Goal: Leave review/rating: Share an evaluation or opinion about a product, service, or content

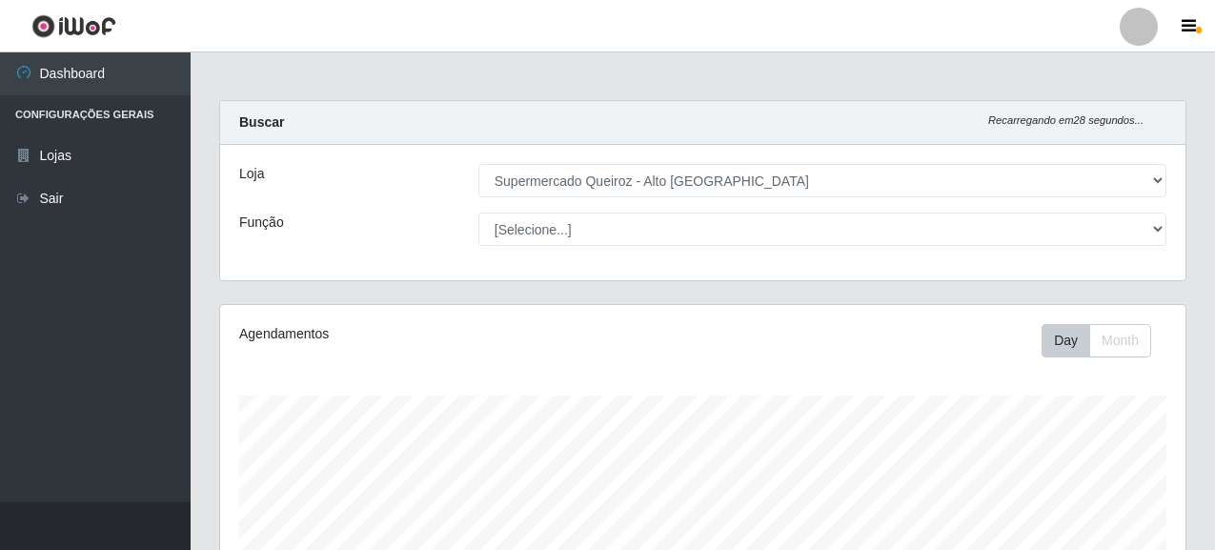
select select "496"
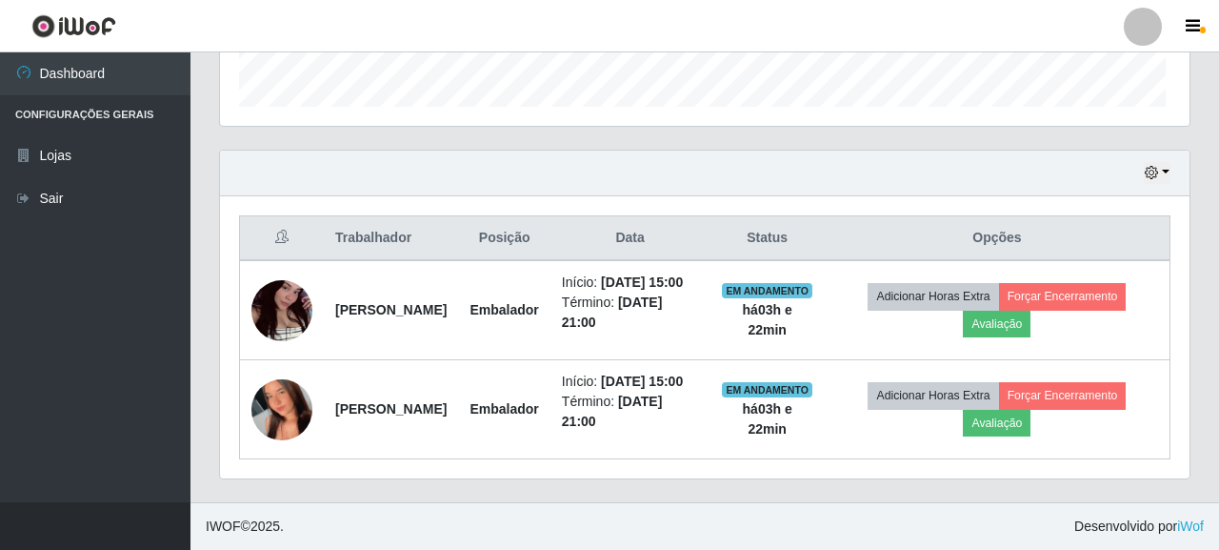
scroll to position [395, 954]
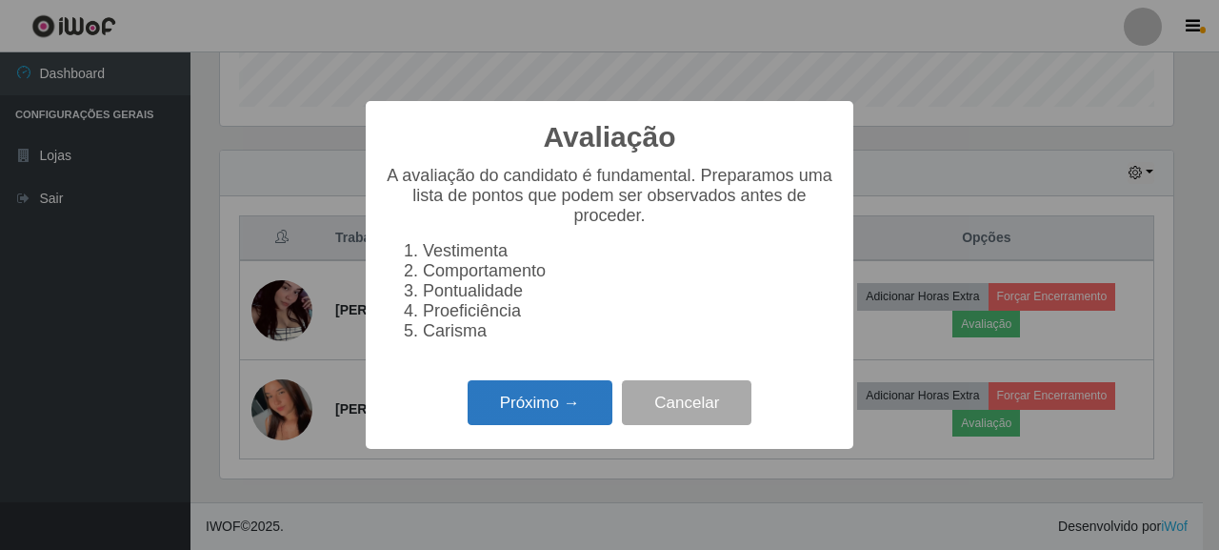
click at [551, 409] on button "Próximo →" at bounding box center [540, 402] width 145 height 45
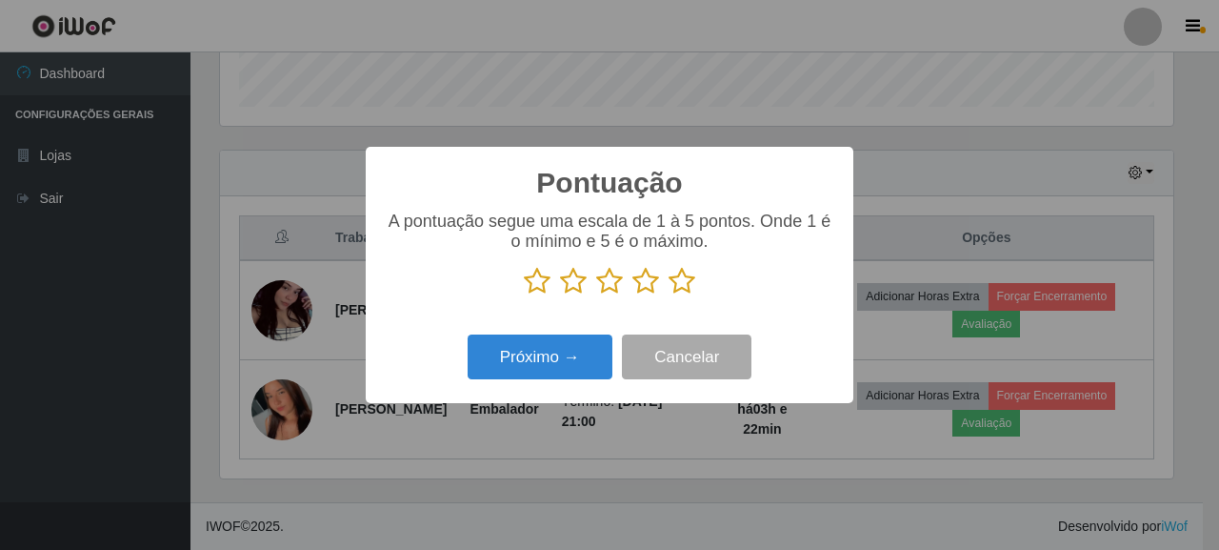
scroll to position [952207, 951649]
click at [540, 291] on icon at bounding box center [537, 281] width 27 height 29
click at [524, 295] on input "radio" at bounding box center [524, 295] width 0 height 0
click at [506, 372] on button "Próximo →" at bounding box center [540, 356] width 145 height 45
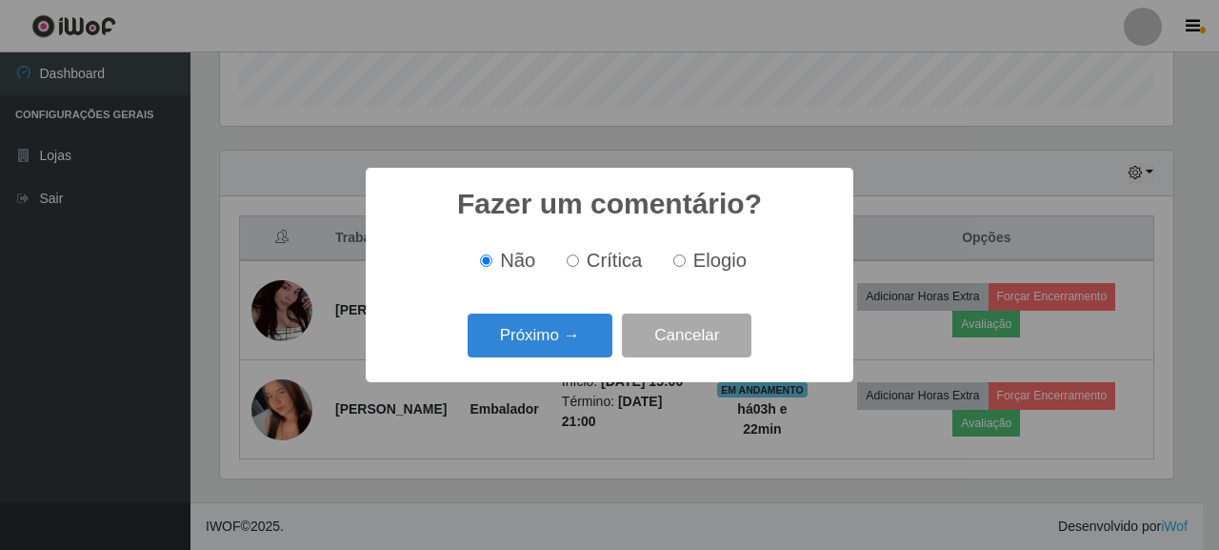
click at [607, 265] on span "Crítica" at bounding box center [615, 260] width 56 height 21
click at [579, 265] on input "Crítica" at bounding box center [573, 260] width 12 height 12
radio input "true"
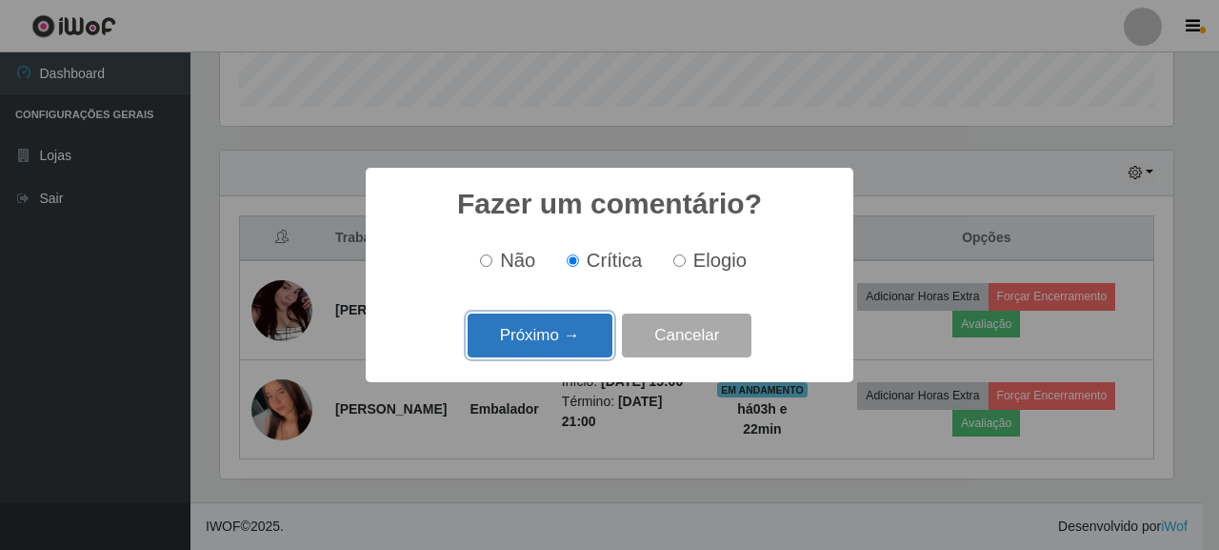
click at [525, 331] on button "Próximo →" at bounding box center [540, 335] width 145 height 45
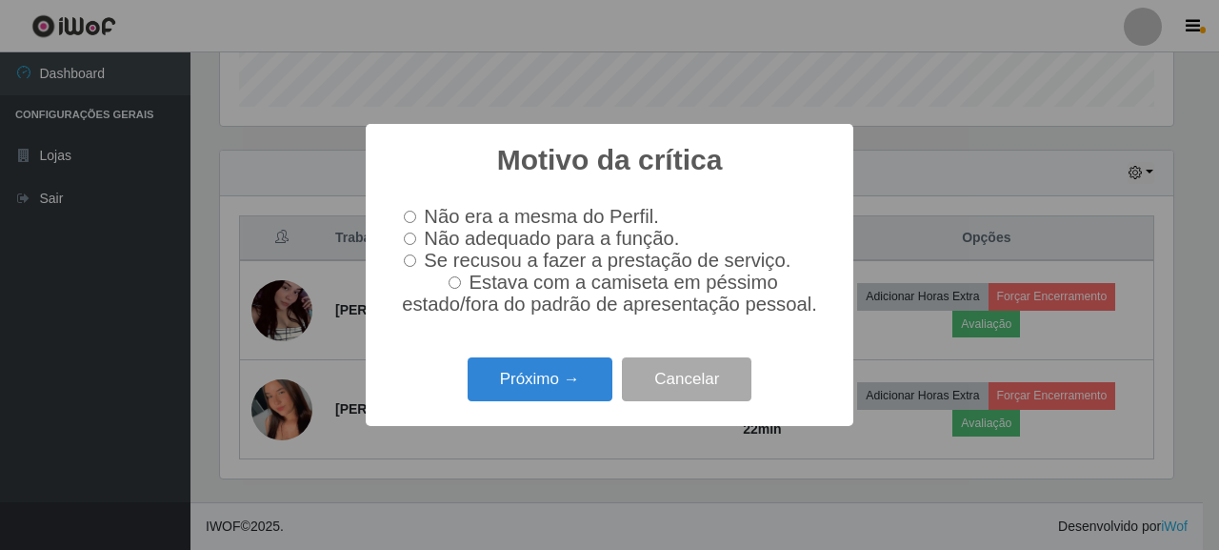
click at [417, 234] on label "Não adequado para a função." at bounding box center [537, 239] width 283 height 22
click at [416, 234] on input "Não adequado para a função." at bounding box center [410, 238] width 12 height 12
radio input "true"
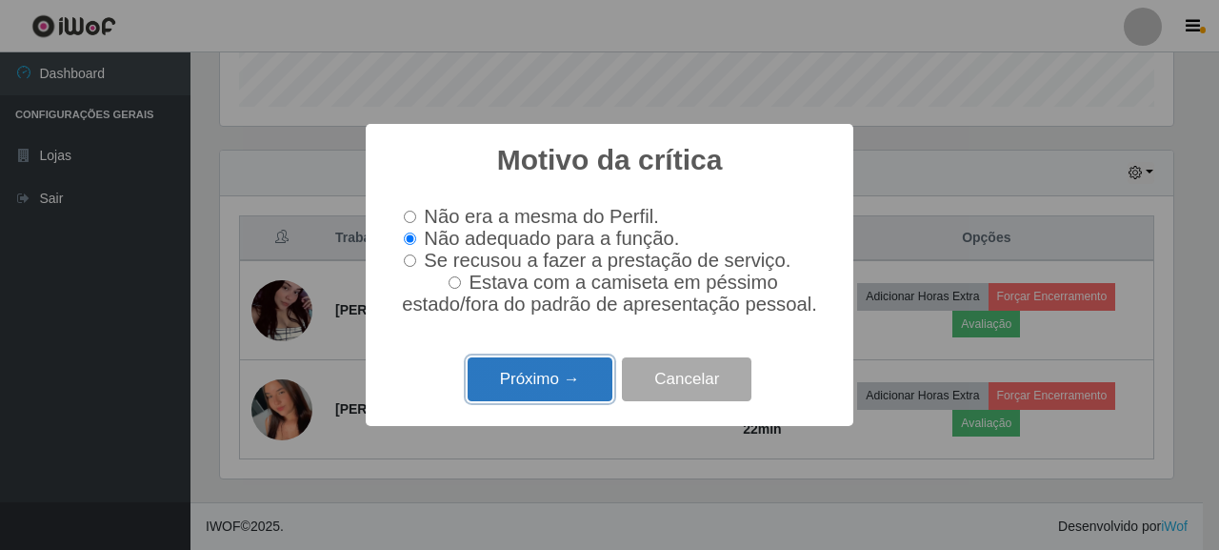
click at [549, 382] on button "Próximo →" at bounding box center [540, 379] width 145 height 45
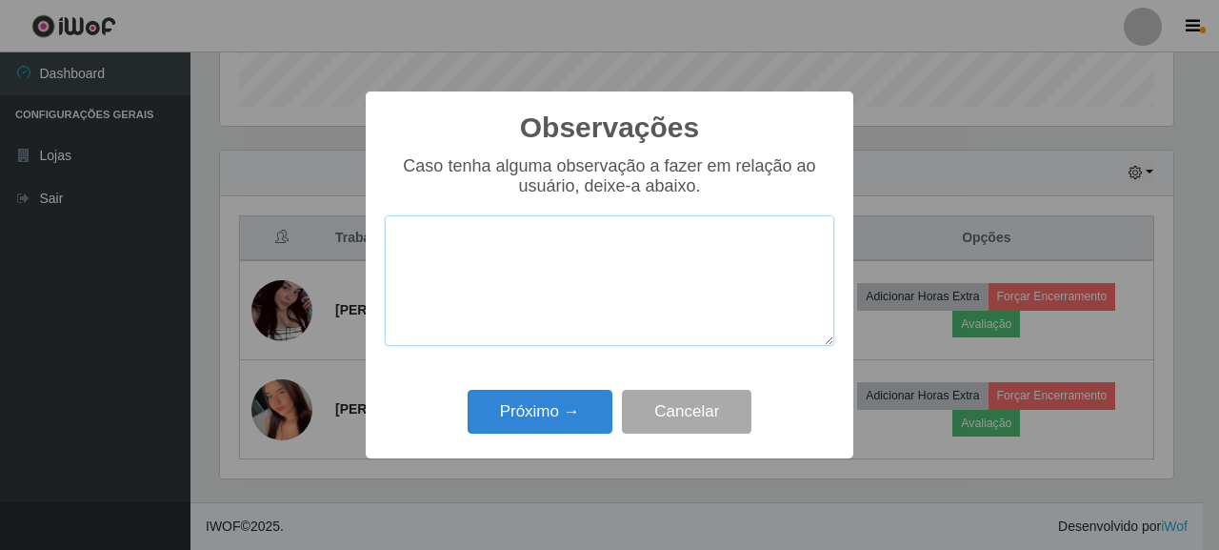
click at [465, 247] on textarea at bounding box center [610, 280] width 450 height 131
type textarea "S"
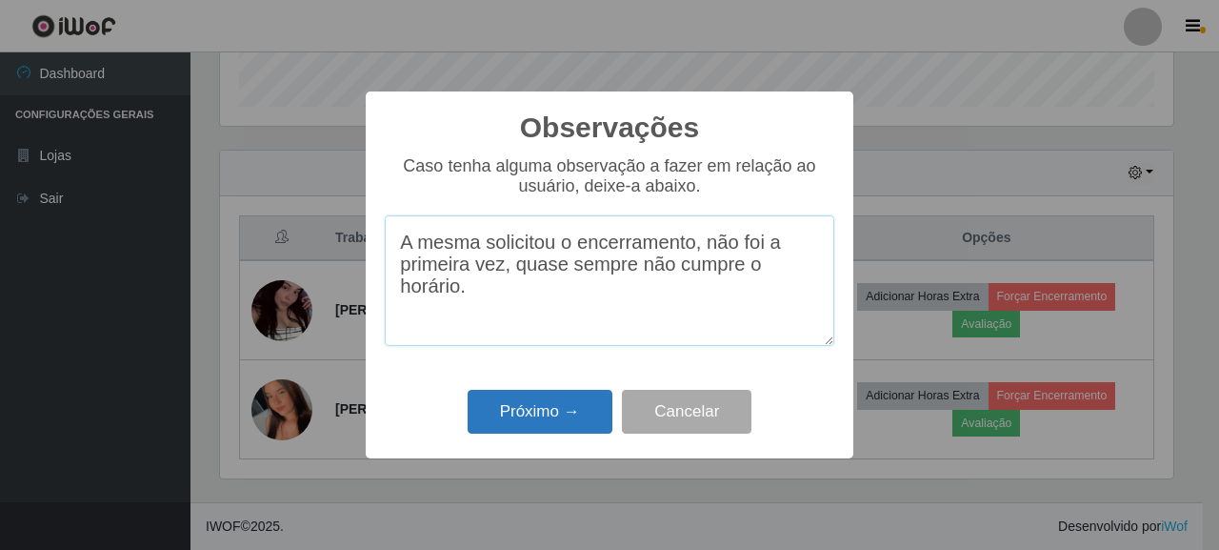
type textarea "A mesma solicitou o encerramento, não foi a primeira vez, quase sempre não cump…"
click at [530, 418] on button "Próximo →" at bounding box center [540, 412] width 145 height 45
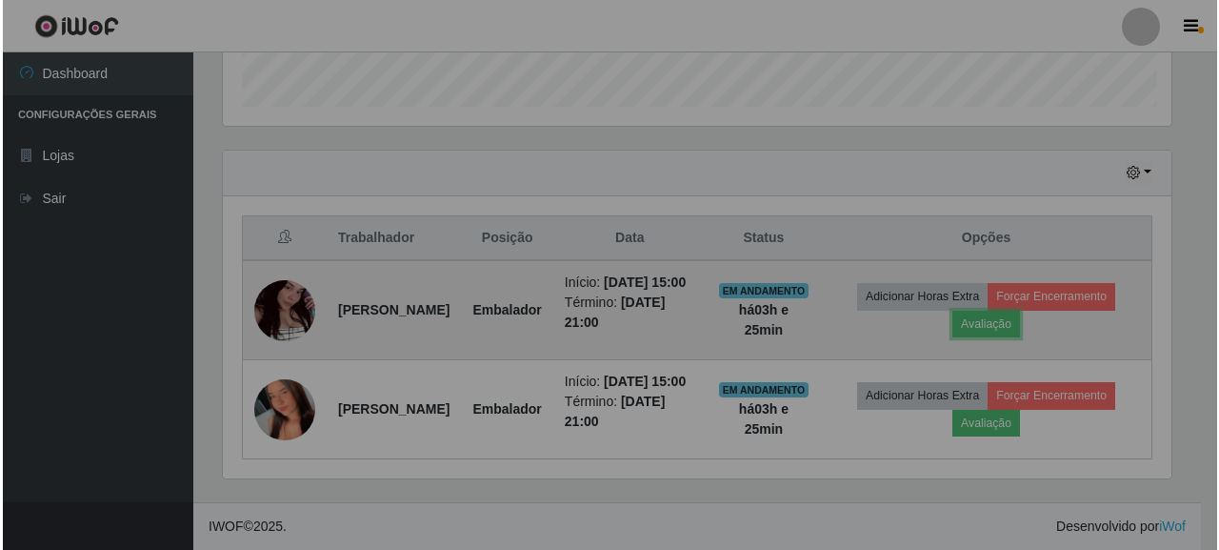
scroll to position [395, 965]
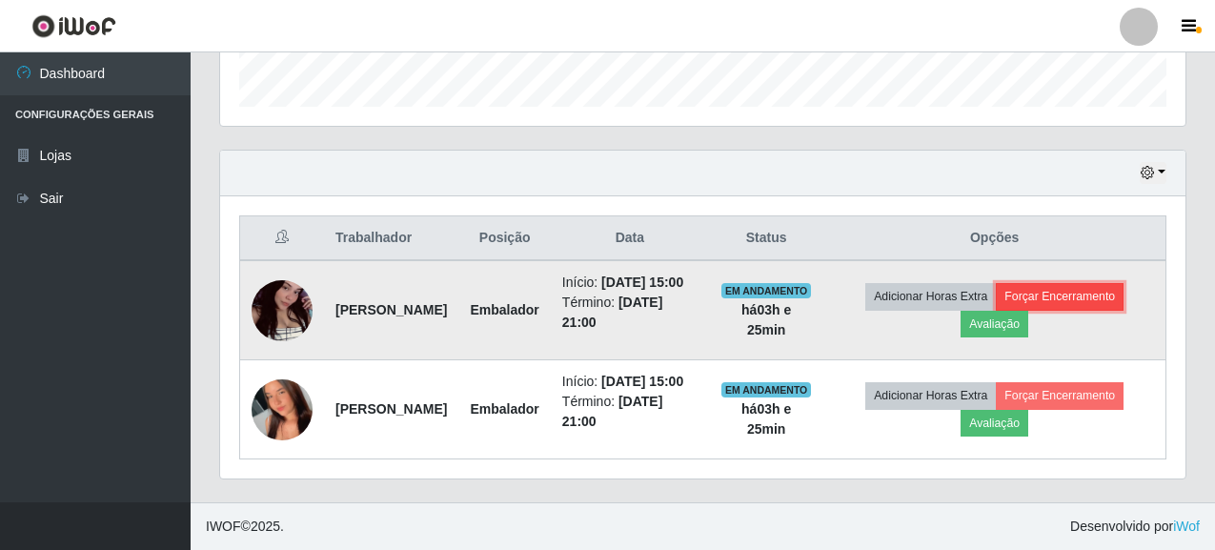
click at [1056, 283] on button "Forçar Encerramento" at bounding box center [1059, 296] width 128 height 27
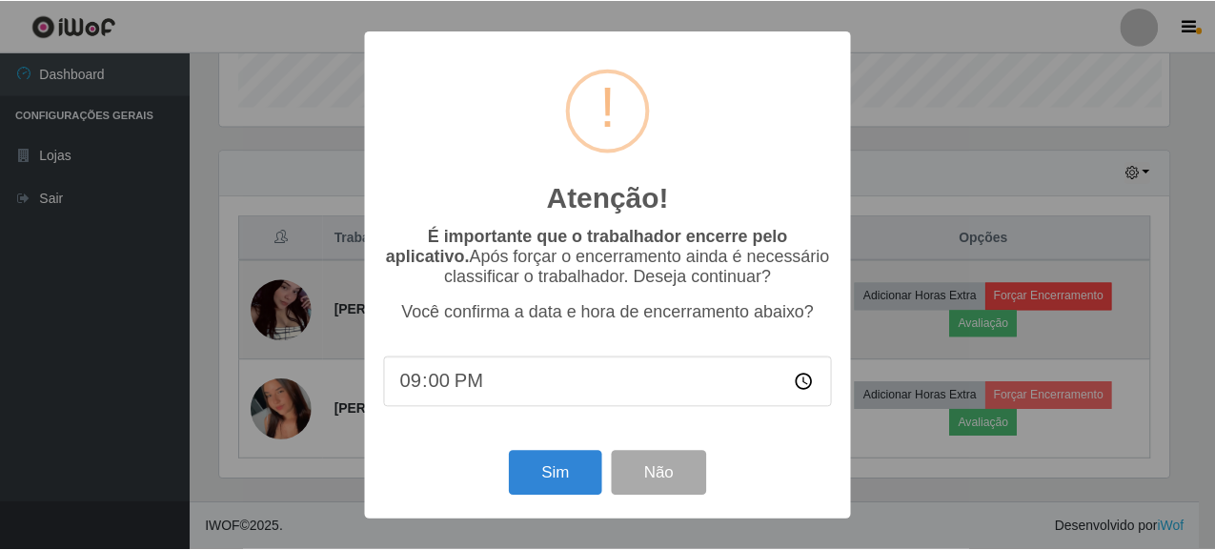
scroll to position [395, 954]
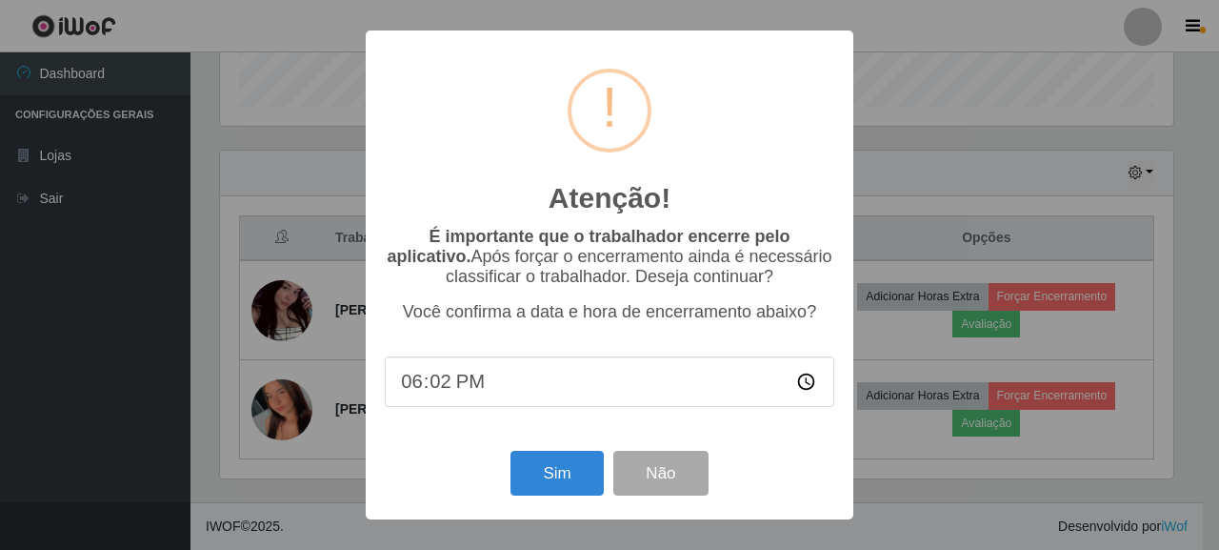
type input "18:25"
click at [580, 469] on button "Sim" at bounding box center [557, 473] width 92 height 45
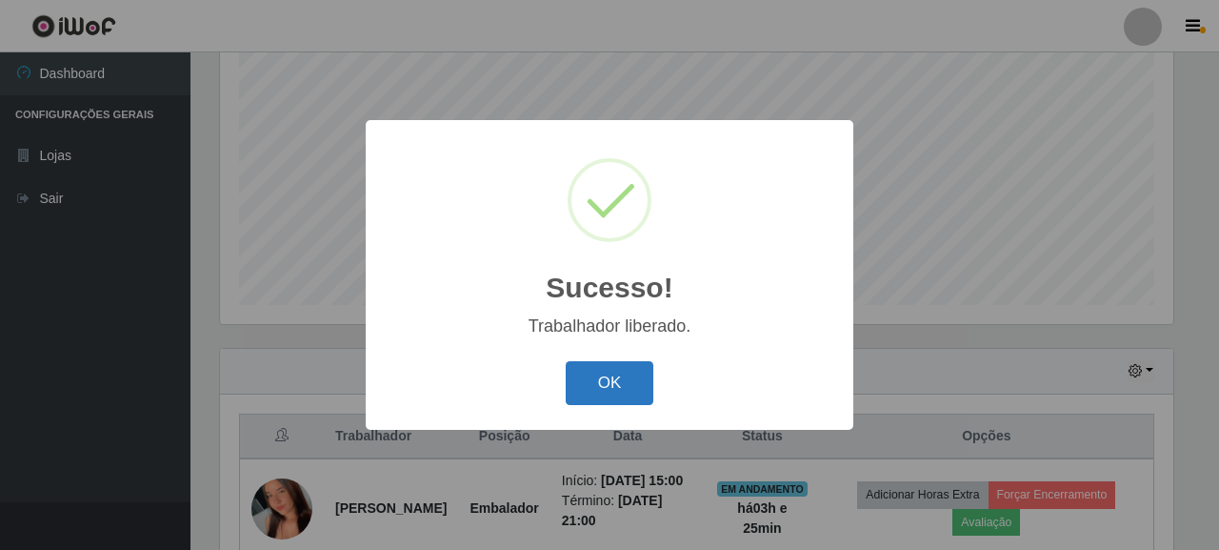
click at [632, 391] on button "OK" at bounding box center [610, 383] width 89 height 45
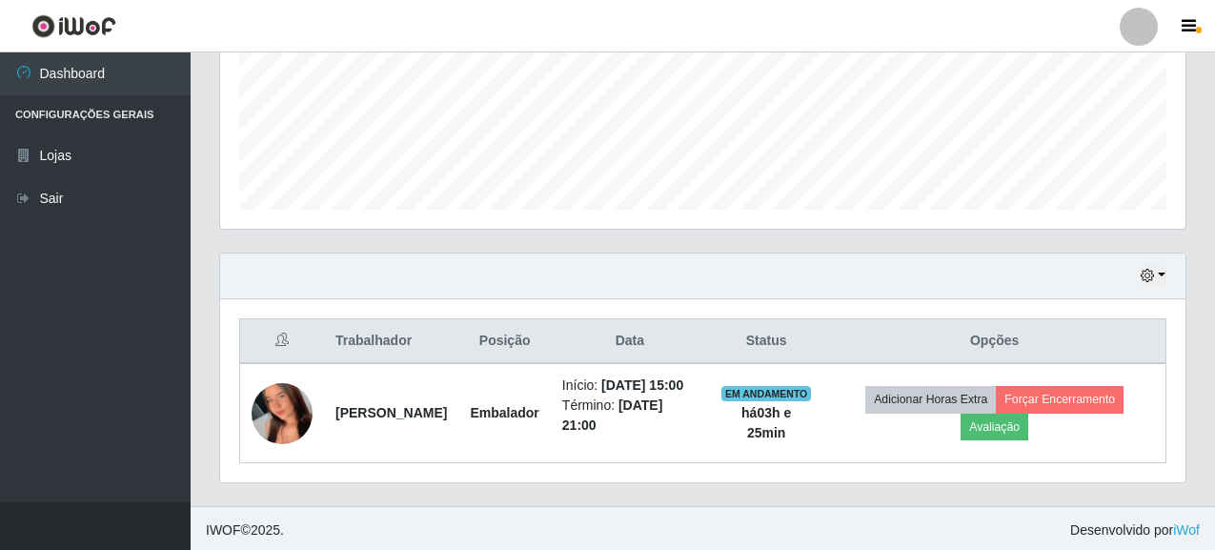
scroll to position [495, 0]
